Goal: Task Accomplishment & Management: Use online tool/utility

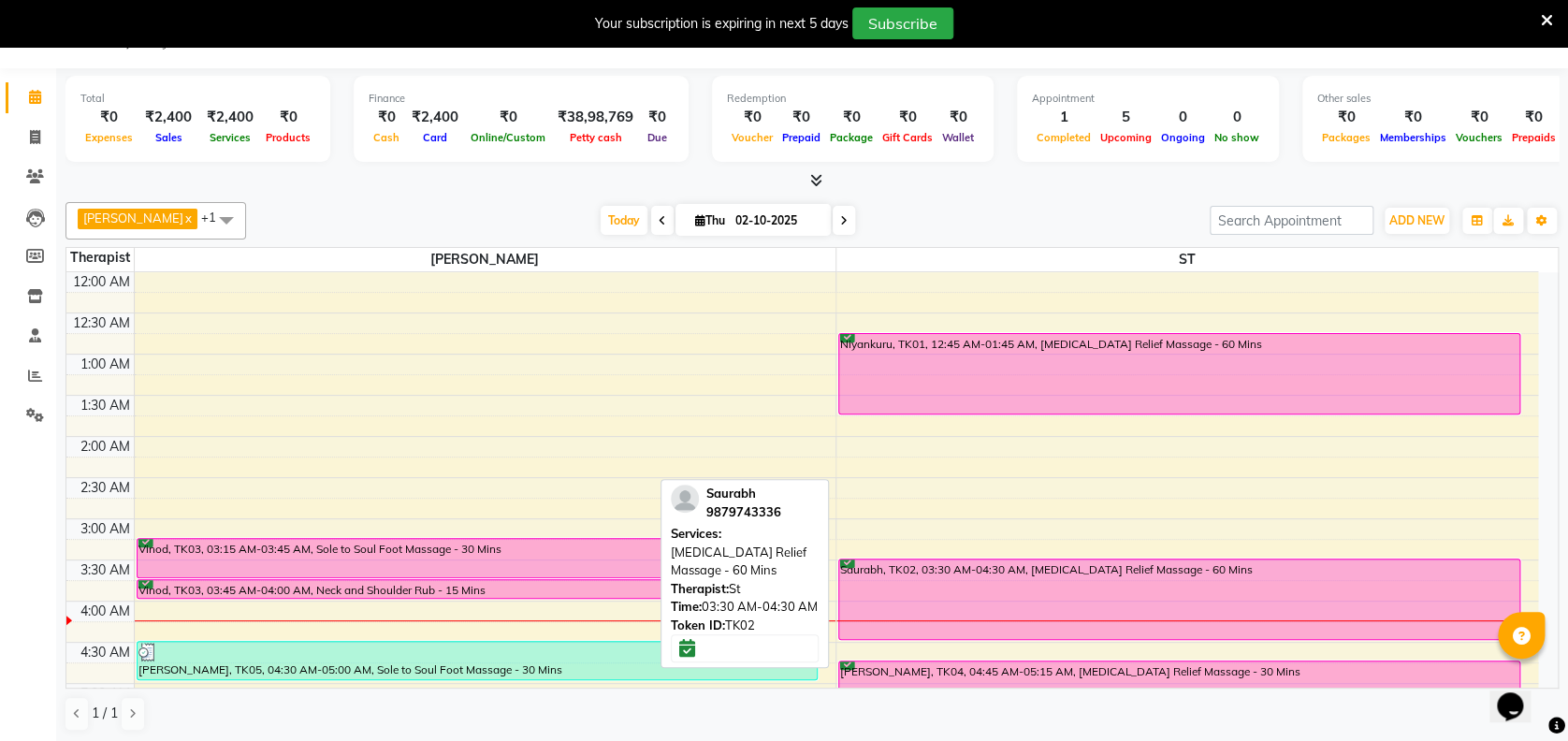
scroll to position [149, 0]
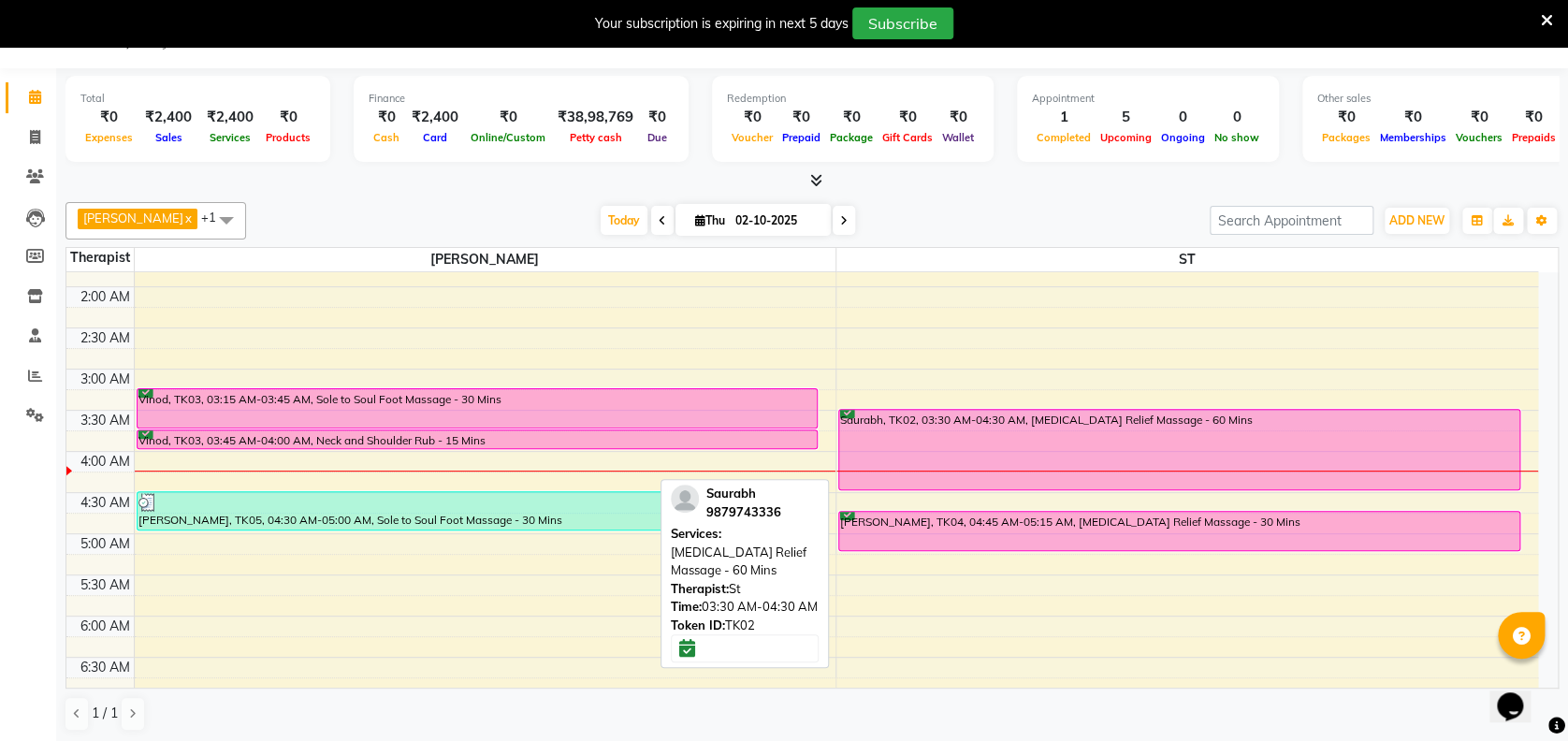
click at [1261, 436] on div "Saurabh, TK02, 03:30 AM-04:30 AM, [MEDICAL_DATA] Relief Massage - 60 Mins" at bounding box center [1179, 449] width 680 height 80
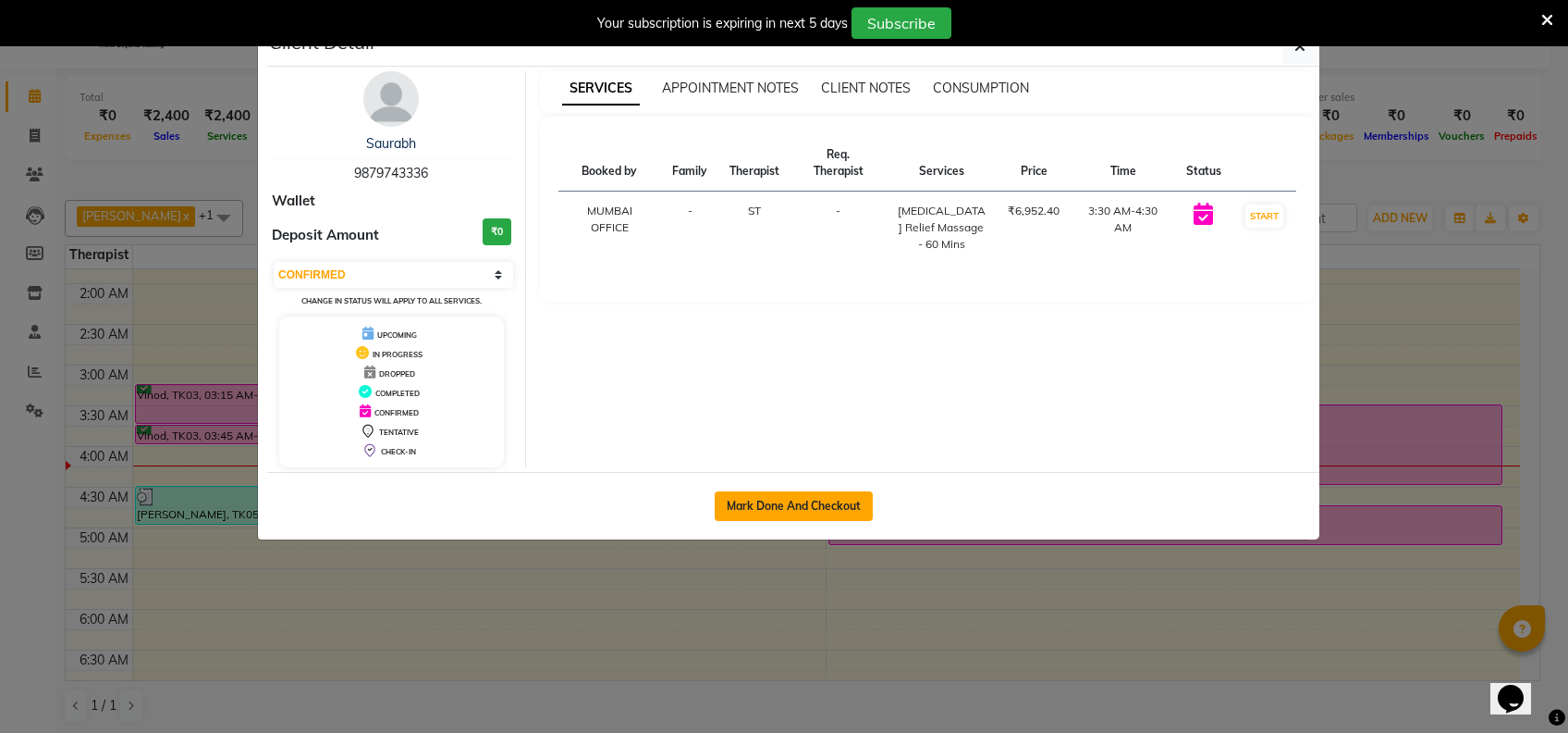
click at [815, 506] on button "Mark Done And Checkout" at bounding box center [794, 506] width 158 height 29
select select "3"
select select "7072"
select select "service"
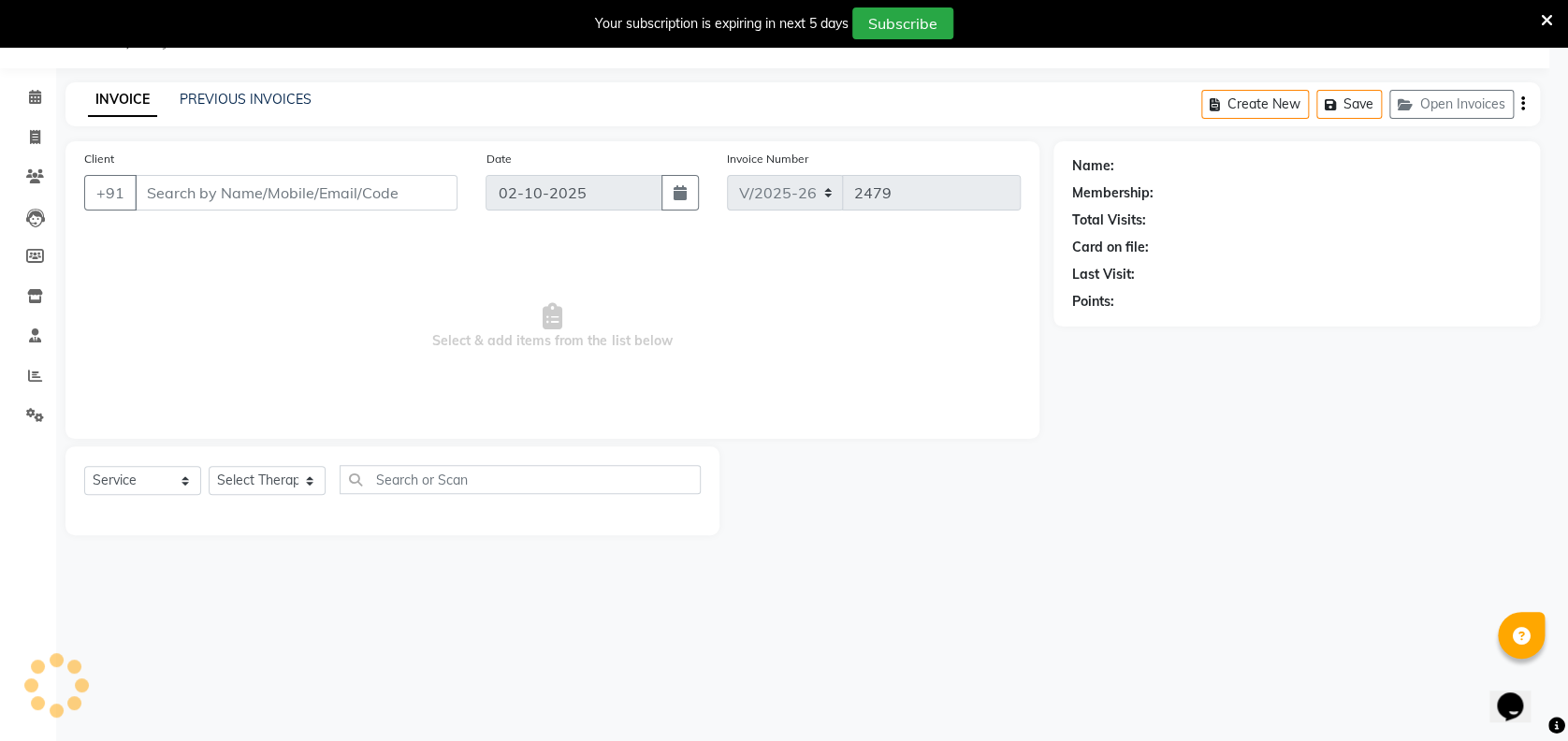
type input "9879743336"
select select "62791"
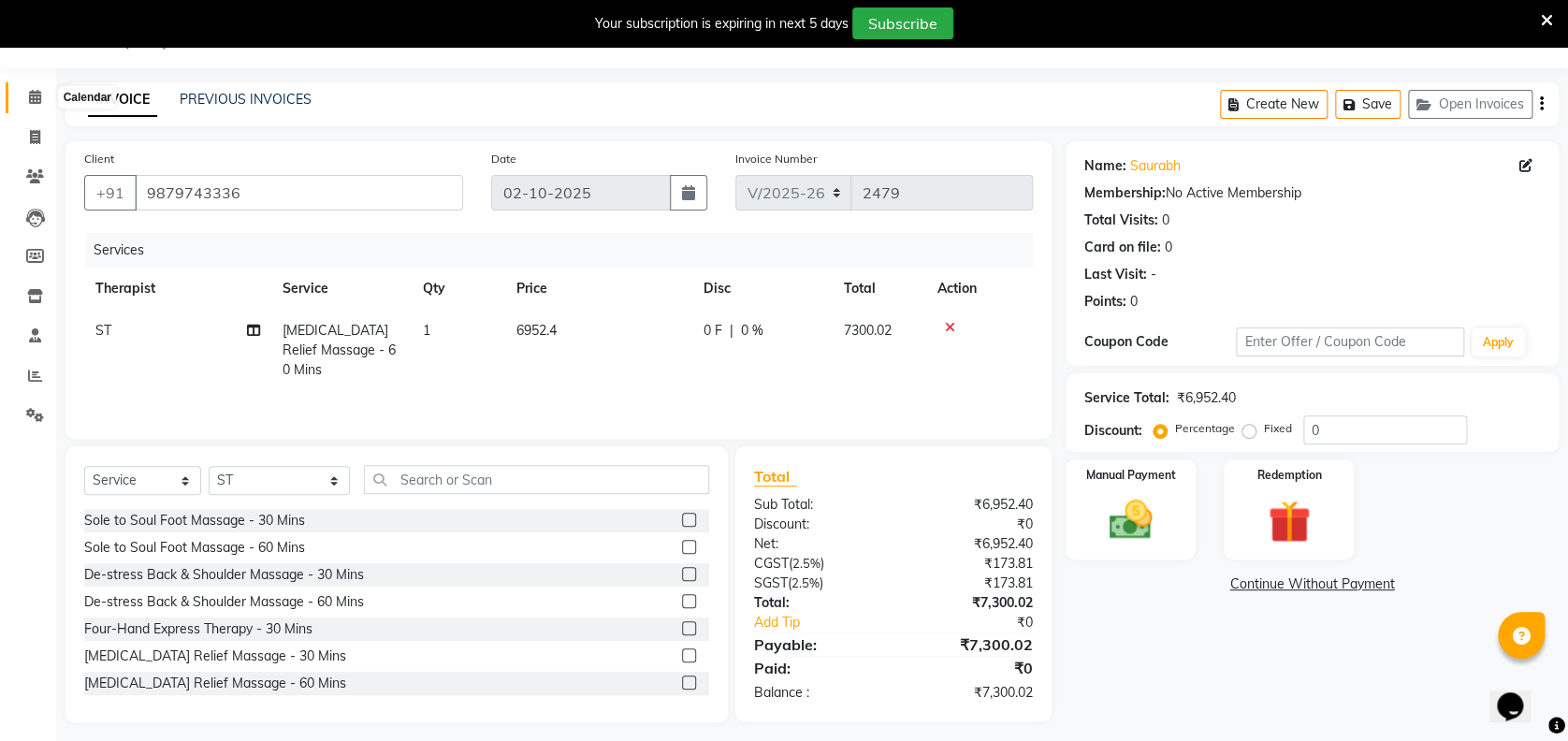
click at [29, 97] on icon at bounding box center [35, 96] width 12 height 14
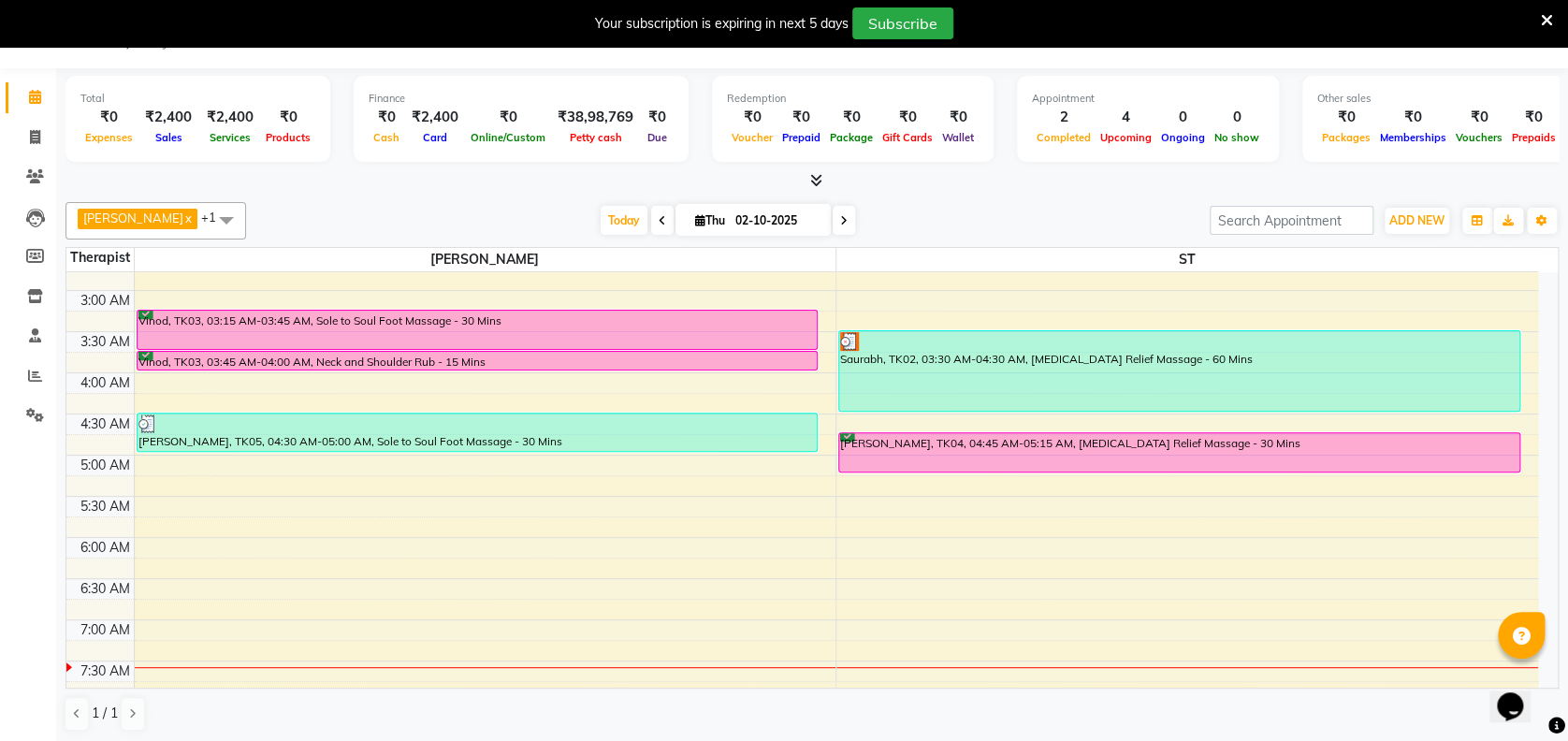
scroll to position [193, 0]
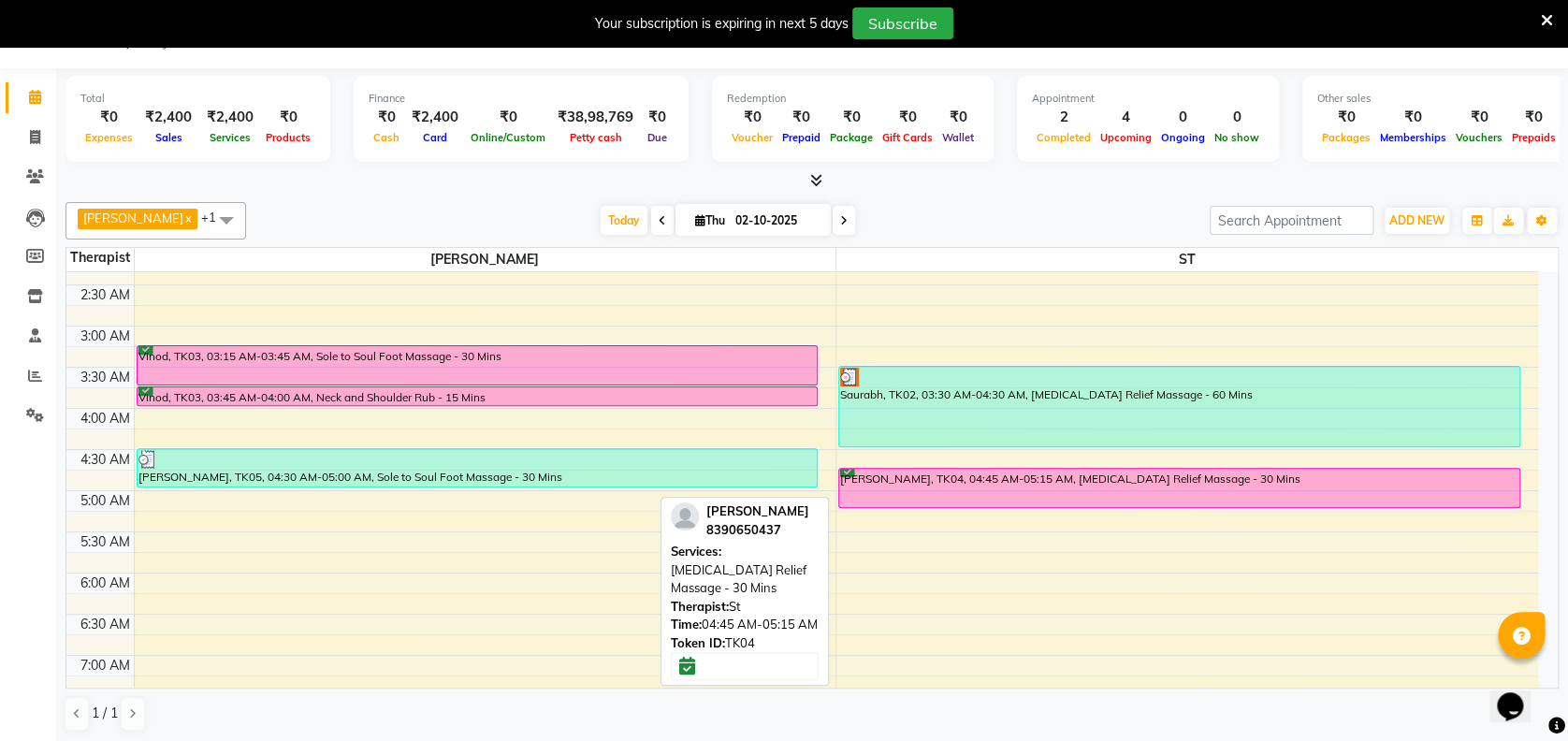
click at [1210, 499] on div "[PERSON_NAME], TK04, 04:45 AM-05:15 AM, [MEDICAL_DATA] Relief Massage - 30 Mins" at bounding box center [1179, 487] width 680 height 38
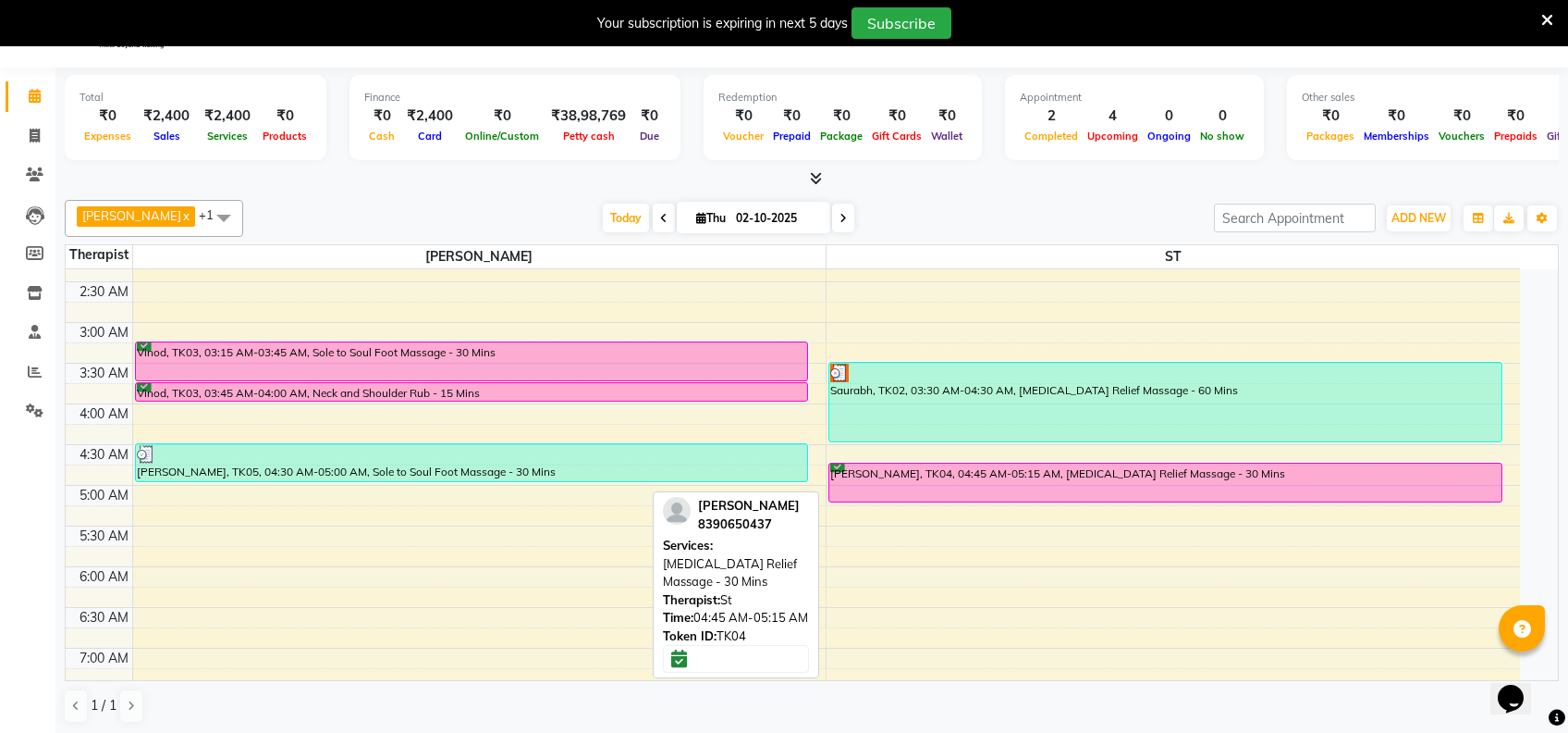
select select "6"
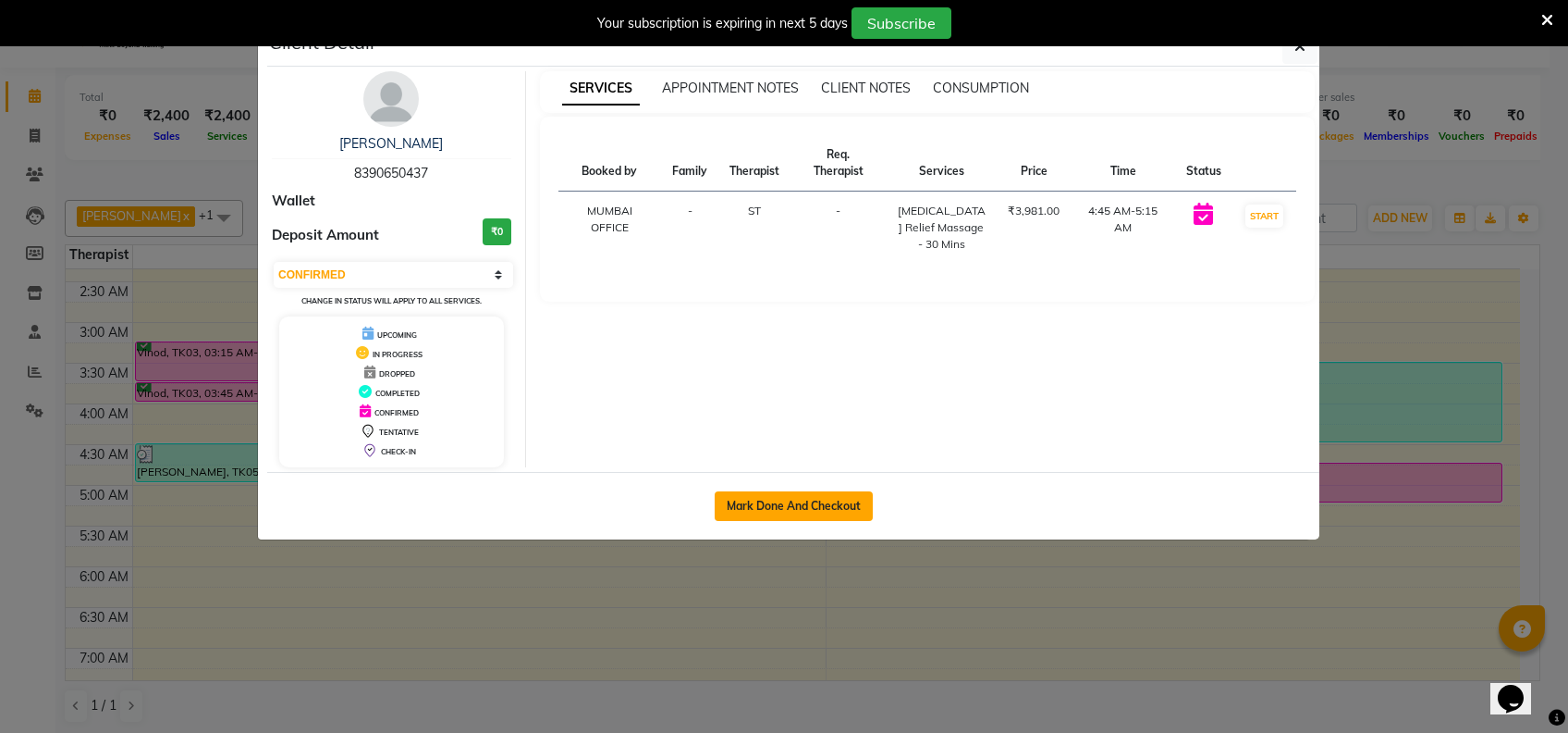
click at [776, 498] on button "Mark Done And Checkout" at bounding box center [794, 506] width 158 height 29
select select "7072"
select select "service"
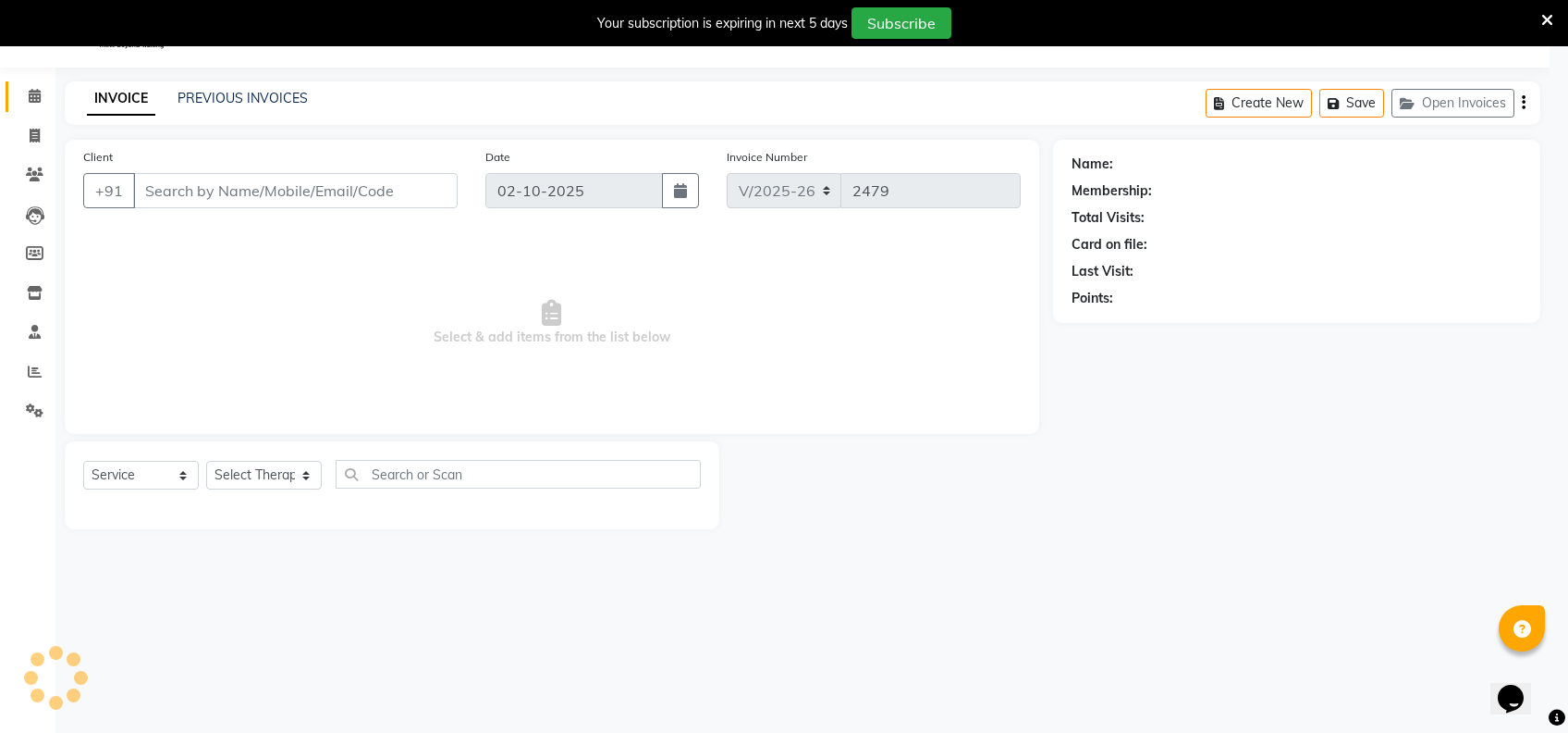
select select "3"
type input "8390650437"
select select "62791"
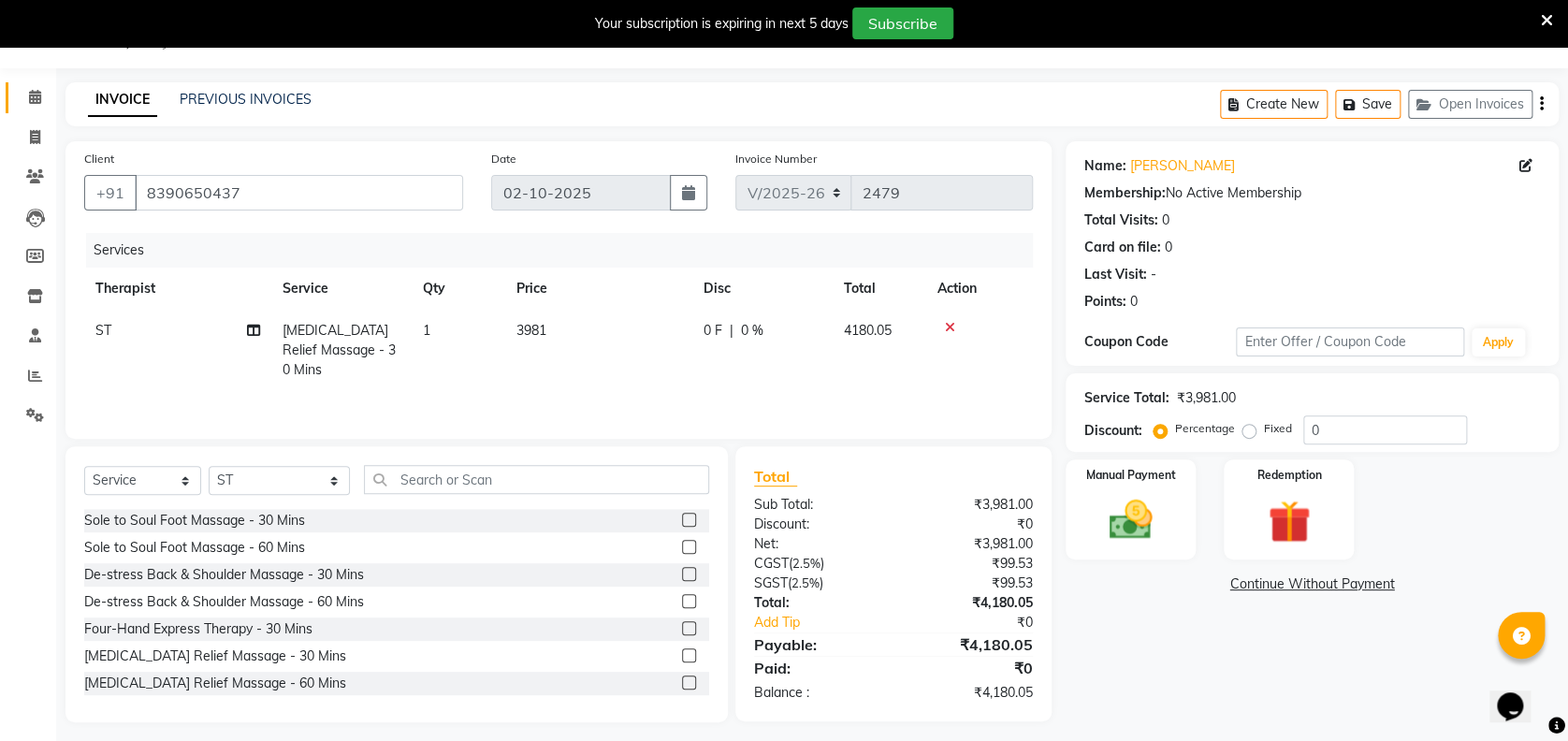
click at [39, 100] on icon at bounding box center [35, 96] width 12 height 14
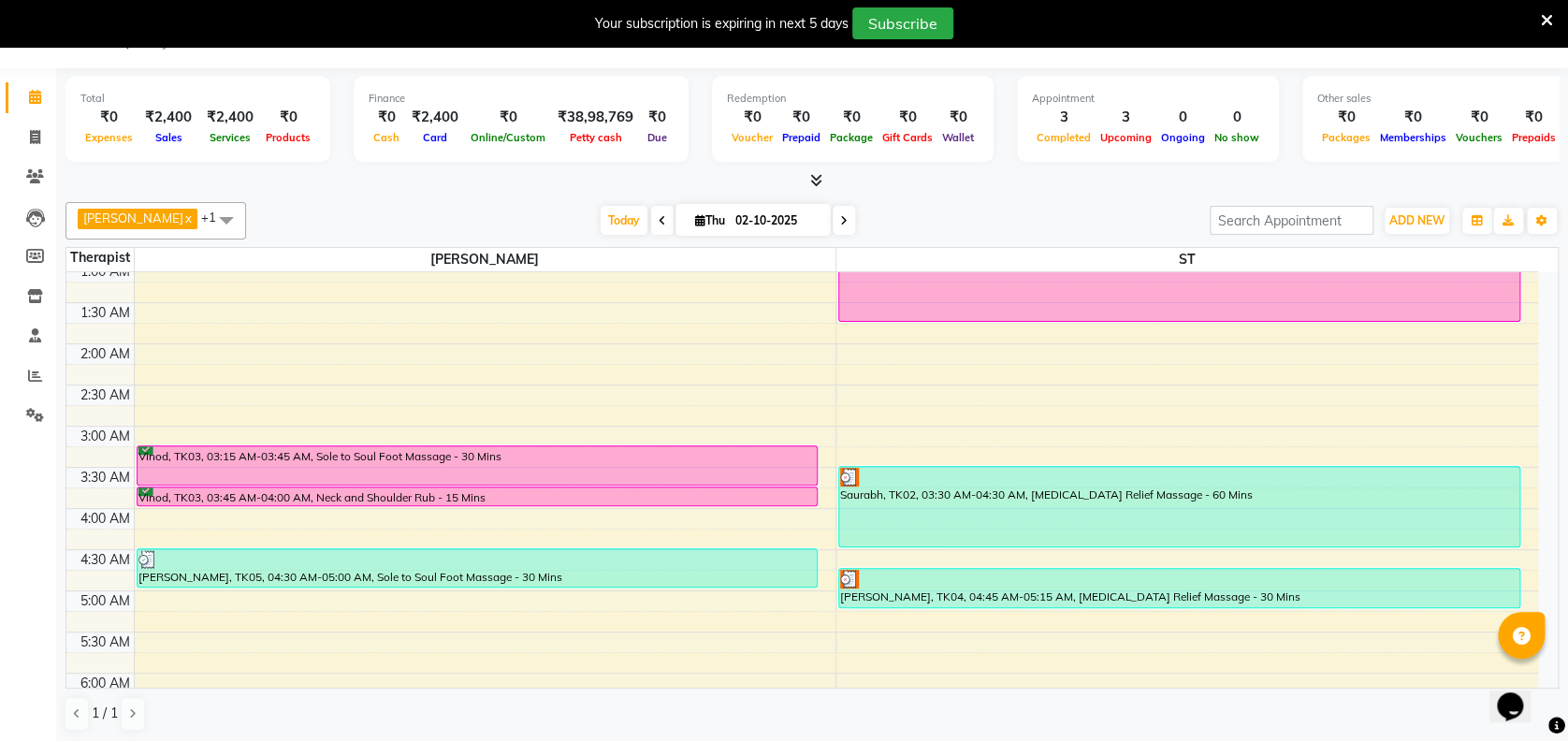
scroll to position [43, 0]
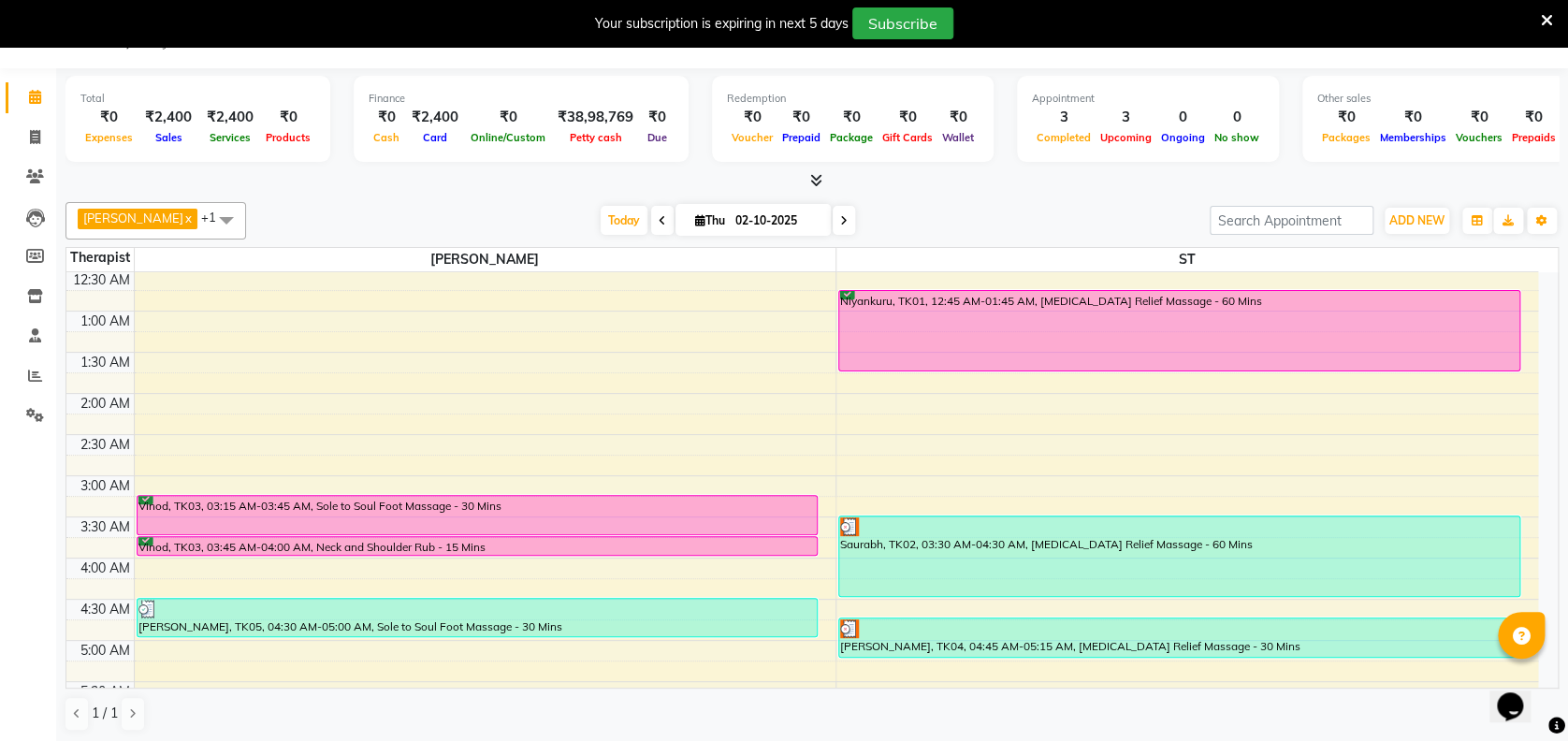
click at [1541, 674] on div "Opens Chat This icon Opens the chat window." at bounding box center [1519, 674] width 45 height 0
